Goal: Find specific page/section: Find specific page/section

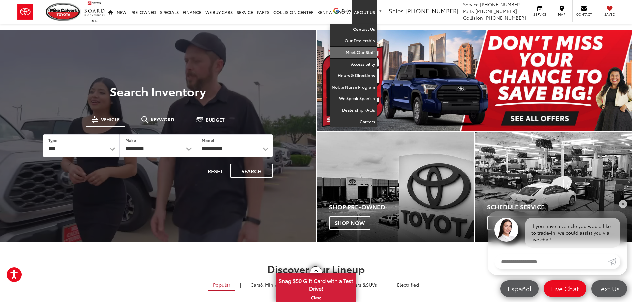
click at [357, 51] on link "Meet Our Staff" at bounding box center [353, 53] width 47 height 12
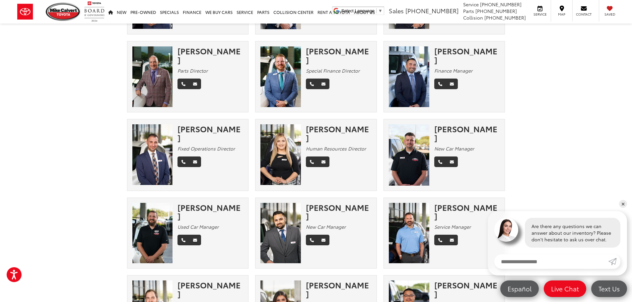
scroll to position [199, 0]
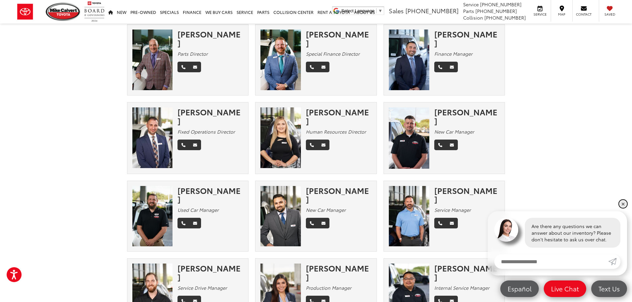
click at [623, 203] on link "✕" at bounding box center [623, 204] width 8 height 8
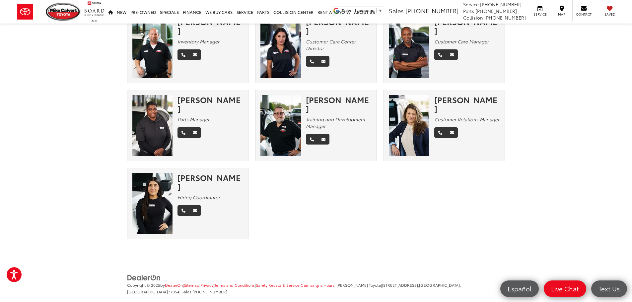
scroll to position [536, 0]
